Goal: Information Seeking & Learning: Learn about a topic

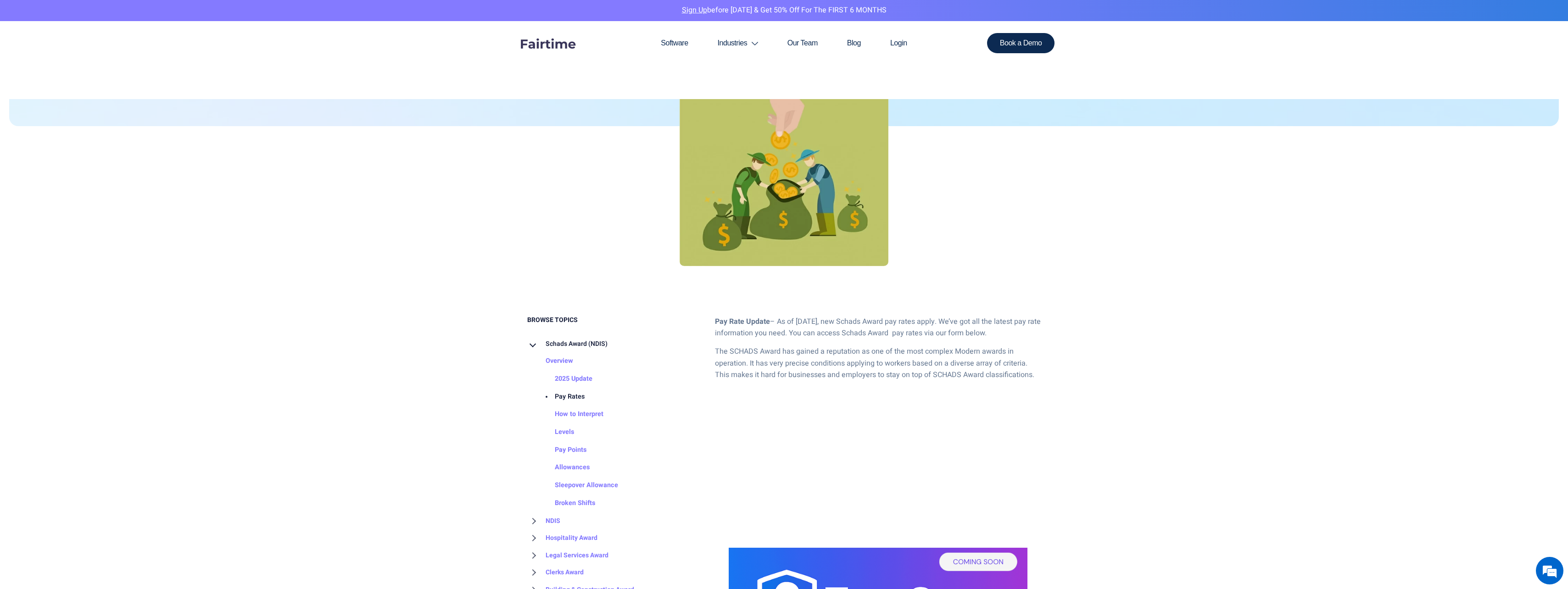
scroll to position [275, 0]
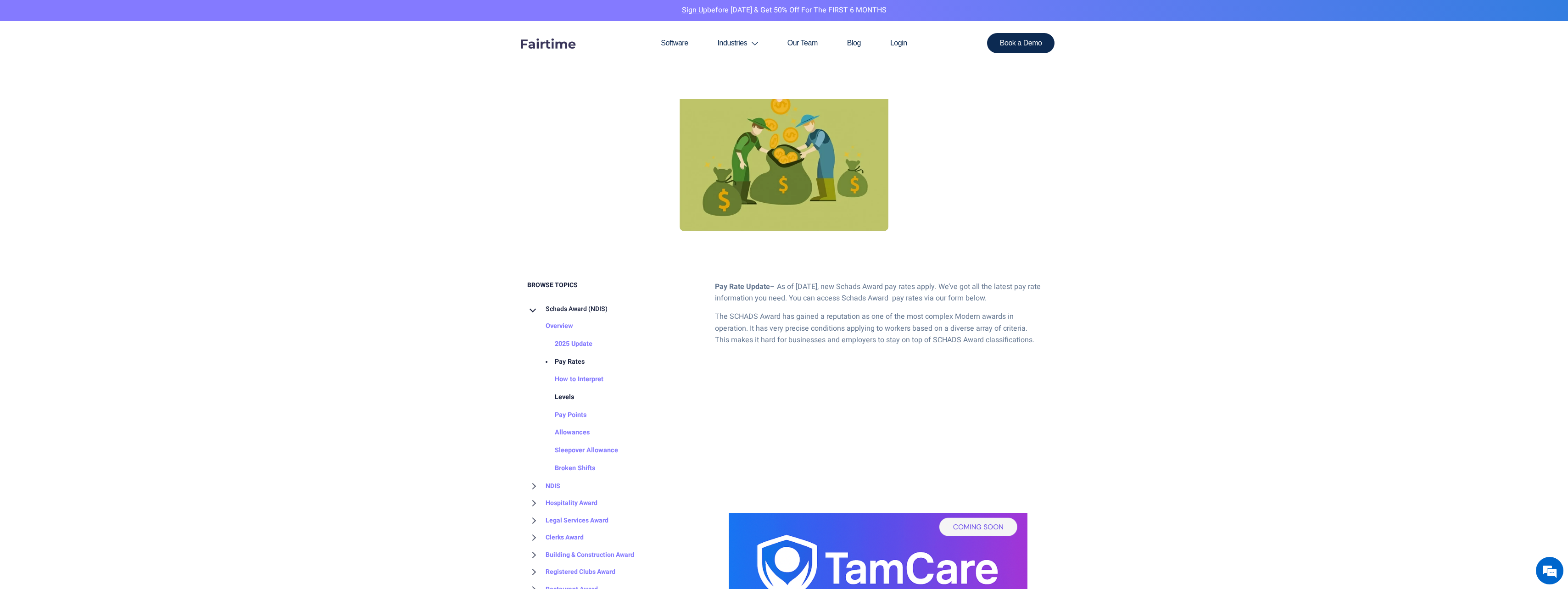
click at [563, 399] on link "Levels" at bounding box center [555, 397] width 38 height 18
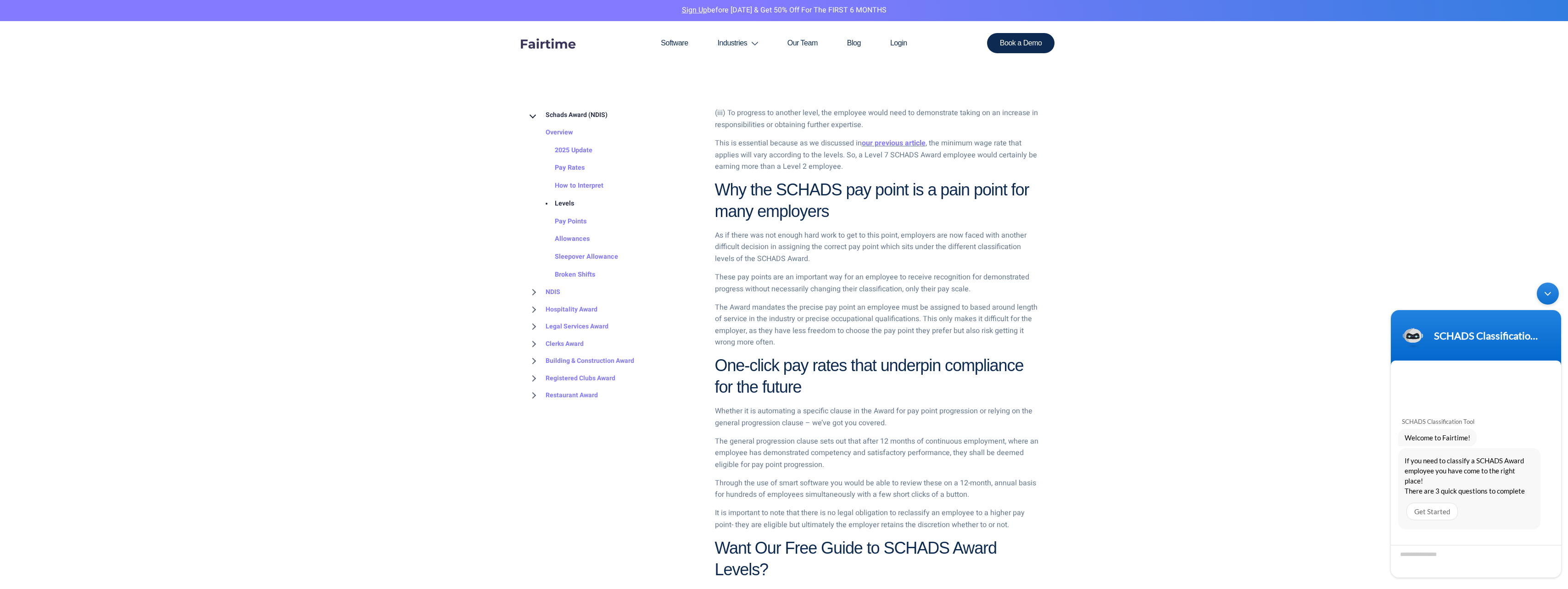
scroll to position [871, 0]
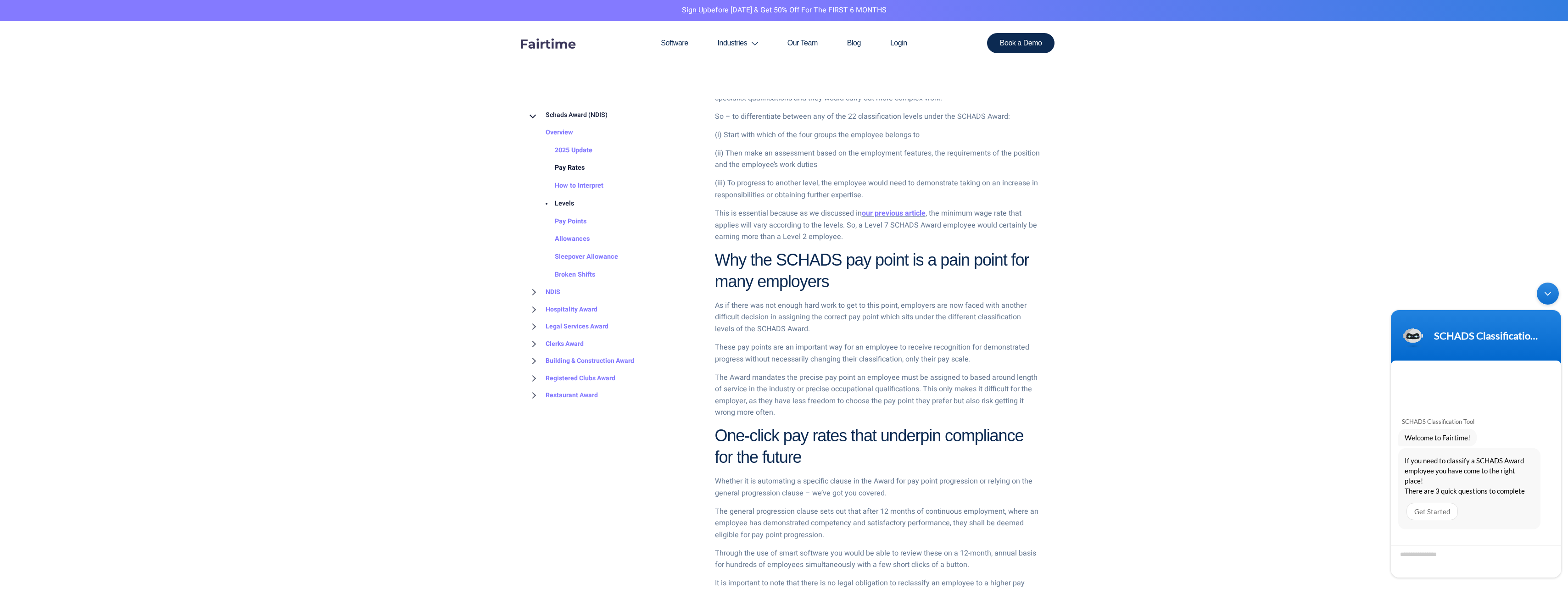
click at [570, 168] on link "Pay Rates" at bounding box center [560, 168] width 48 height 18
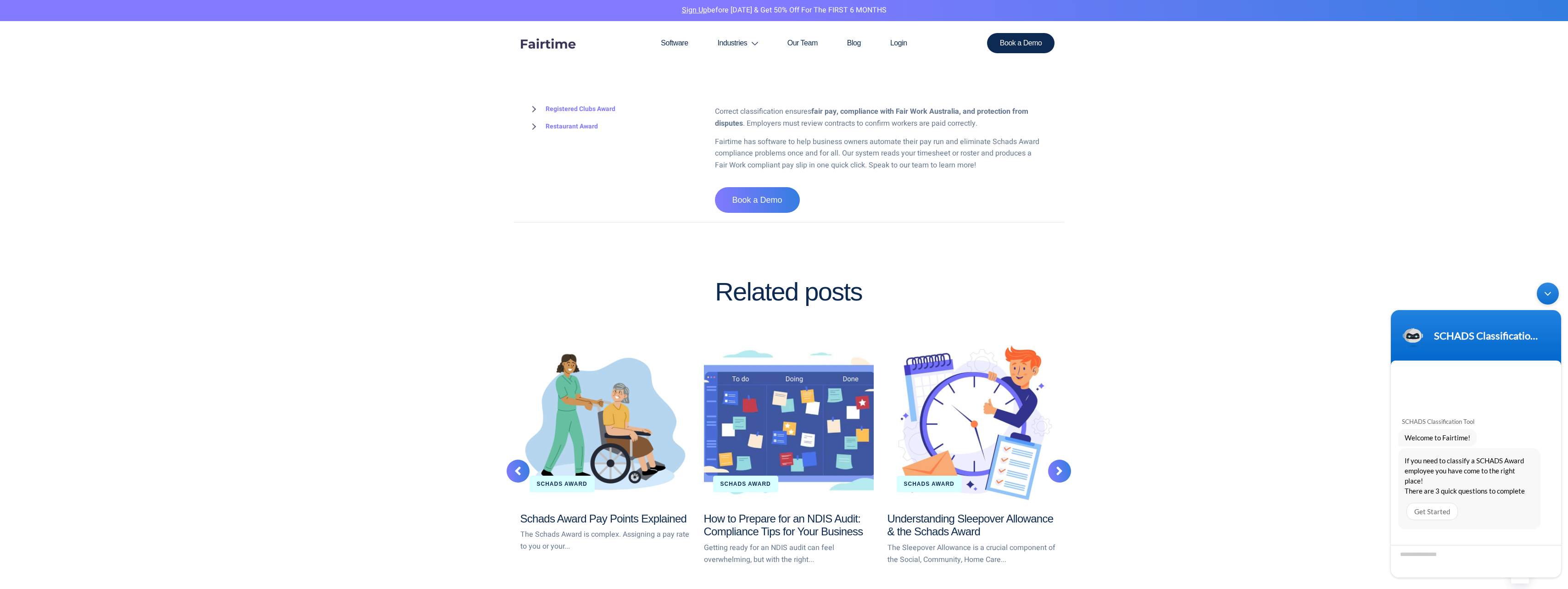
scroll to position [2340, 0]
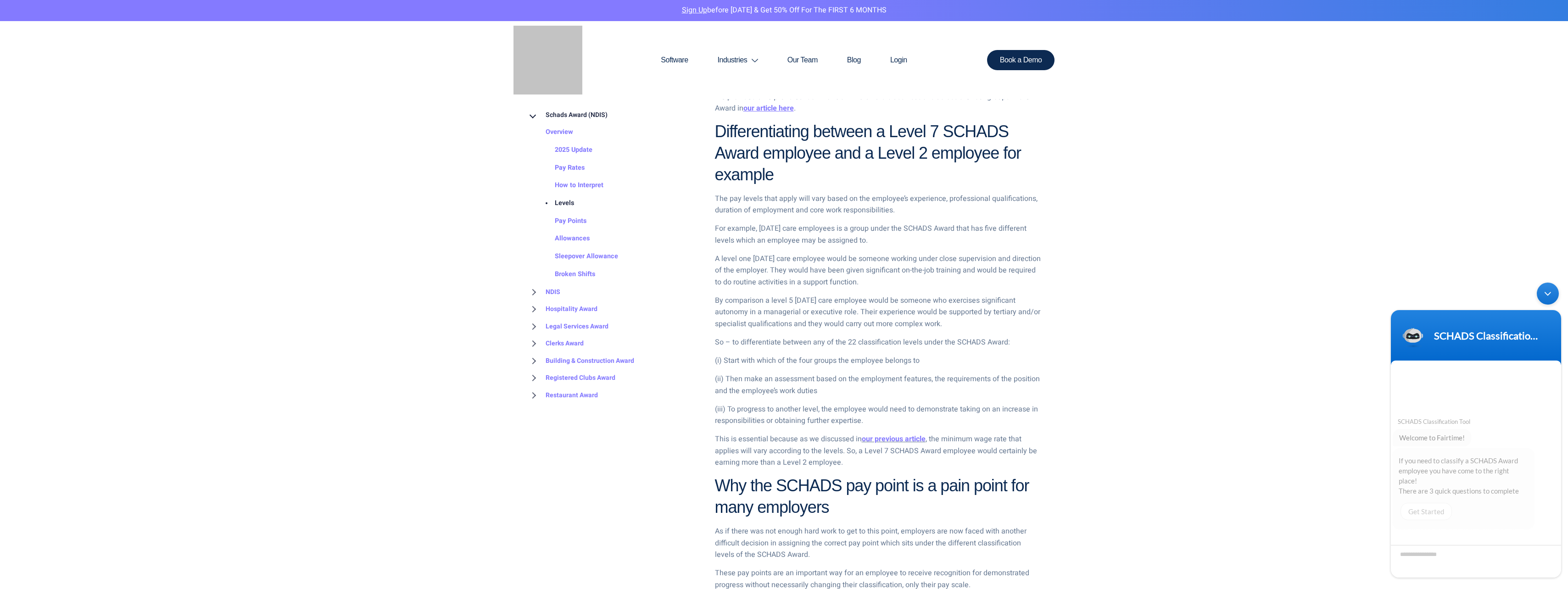
scroll to position [871, 0]
